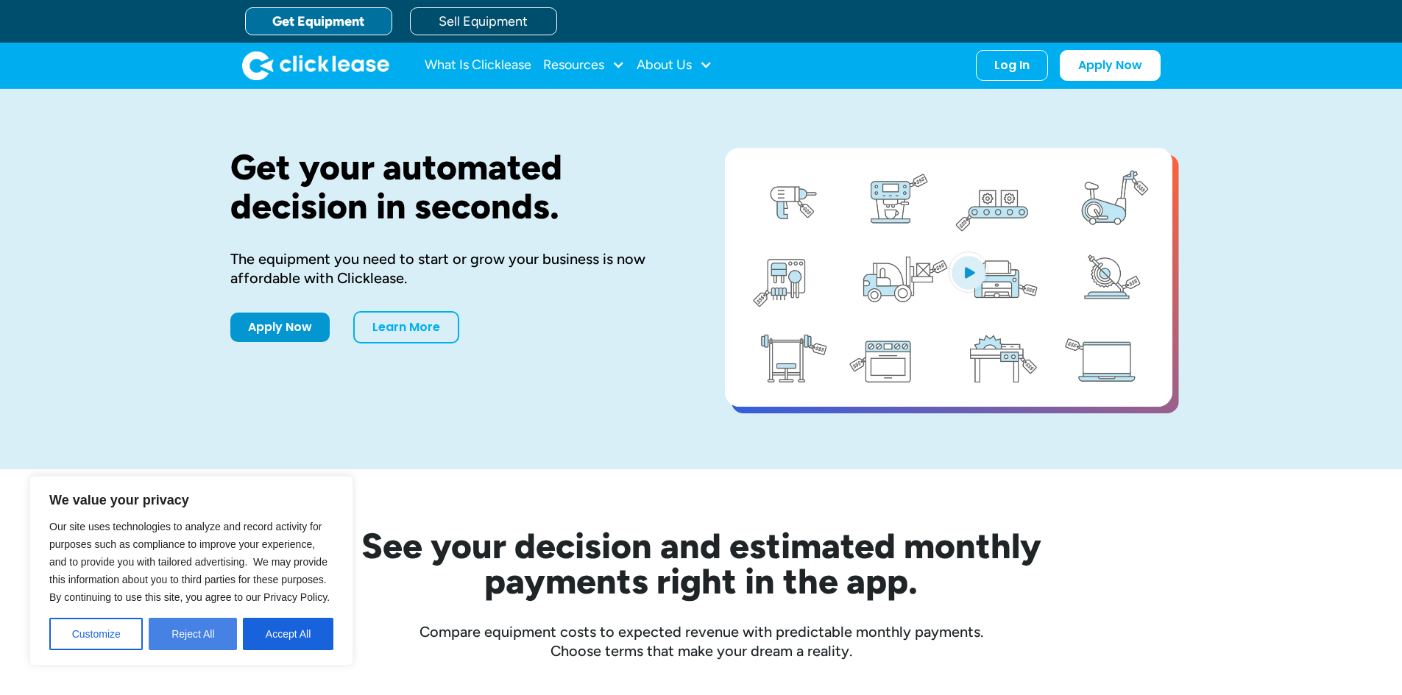
click at [210, 625] on button "Reject All" at bounding box center [193, 634] width 88 height 32
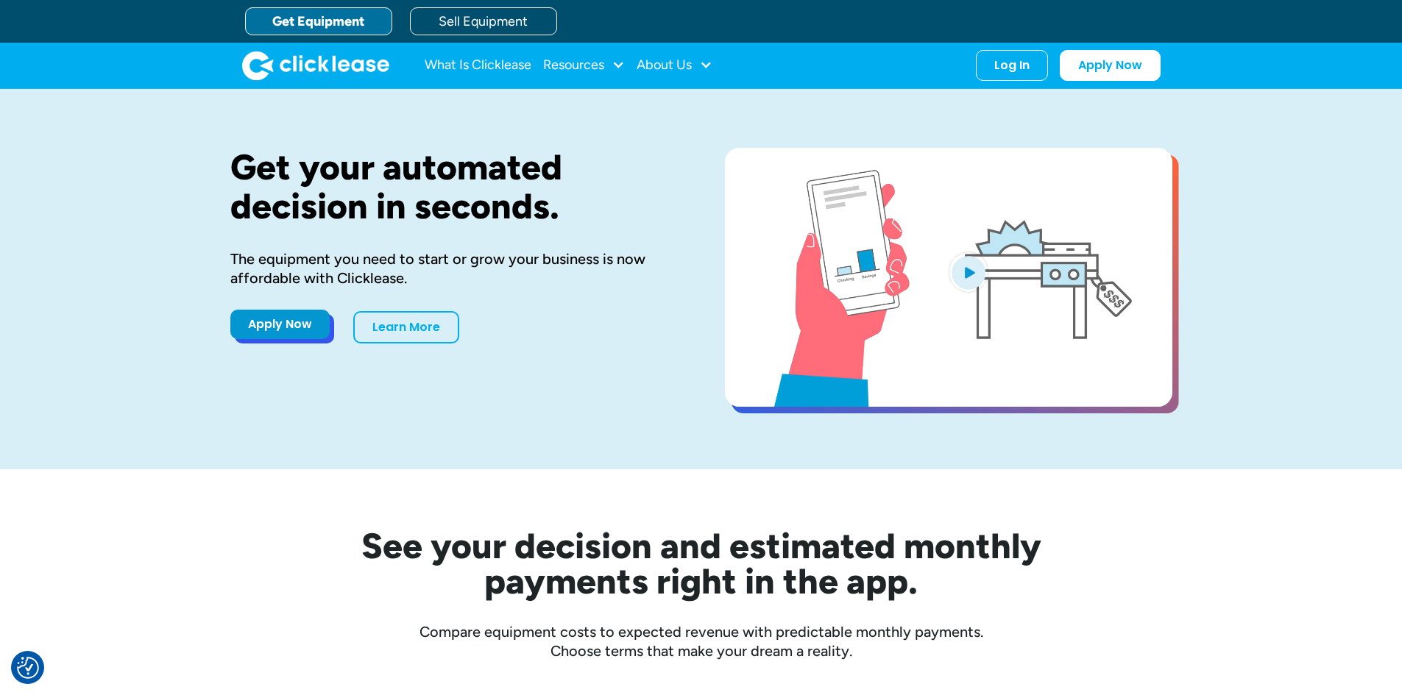
click at [289, 328] on link "Apply Now" at bounding box center [279, 324] width 99 height 29
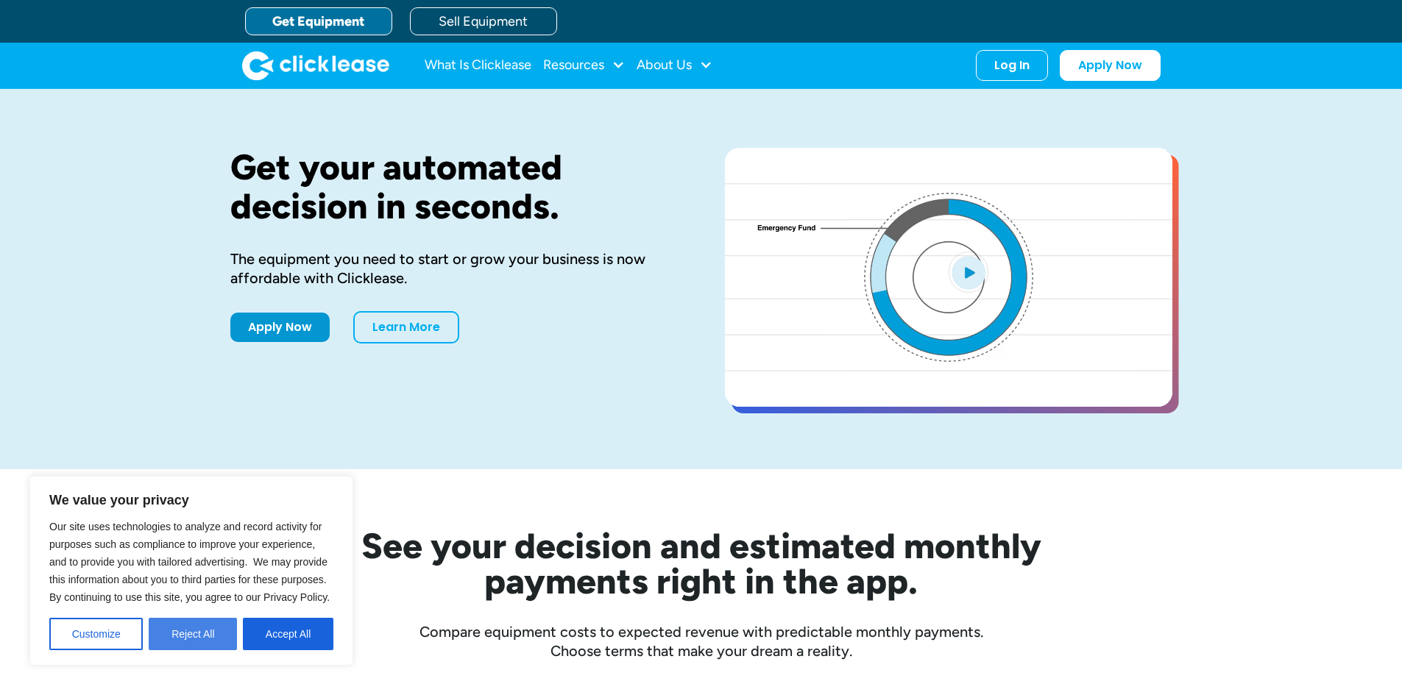
click at [212, 635] on button "Reject All" at bounding box center [193, 634] width 88 height 32
